Goal: Task Accomplishment & Management: Use online tool/utility

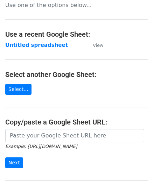
scroll to position [70, 0]
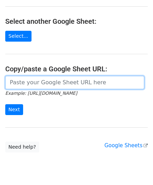
click at [39, 82] on input "url" at bounding box center [74, 82] width 139 height 13
paste input "https://docs.google.com/spreadsheets/d/1LAYeREfiDq40fOaPJe2N3DFNw78kEMx72rb2R1F…"
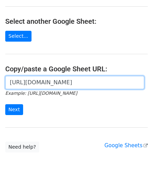
scroll to position [0, 151]
type input "https://docs.google.com/spreadsheets/d/1LAYeREfiDq40fOaPJe2N3DFNw78kEMx72rb2R1F…"
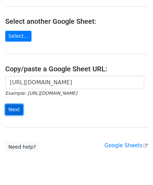
click at [14, 110] on input "Next" at bounding box center [14, 109] width 18 height 11
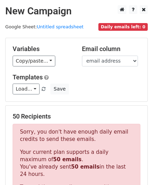
scroll to position [236, 0]
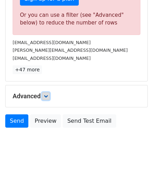
click at [50, 97] on link at bounding box center [46, 96] width 8 height 8
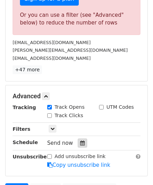
click at [80, 143] on div at bounding box center [81, 142] width 9 height 9
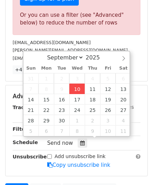
type input "[DATE] 12:00"
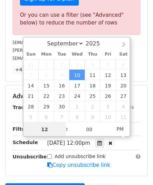
paste input "6"
type input "6"
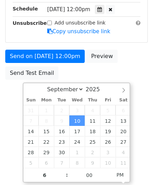
type input "[DATE] 18:00"
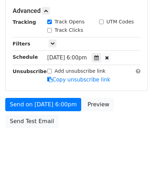
scroll to position [320, 0]
